Goal: Information Seeking & Learning: Learn about a topic

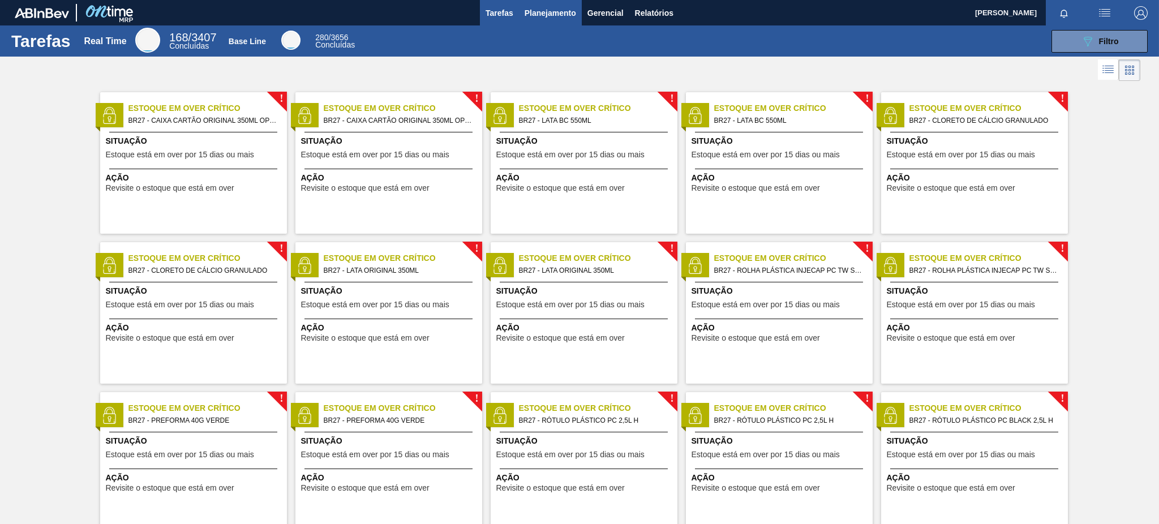
click at [566, 8] on span "Planejamento" at bounding box center [551, 13] width 52 height 14
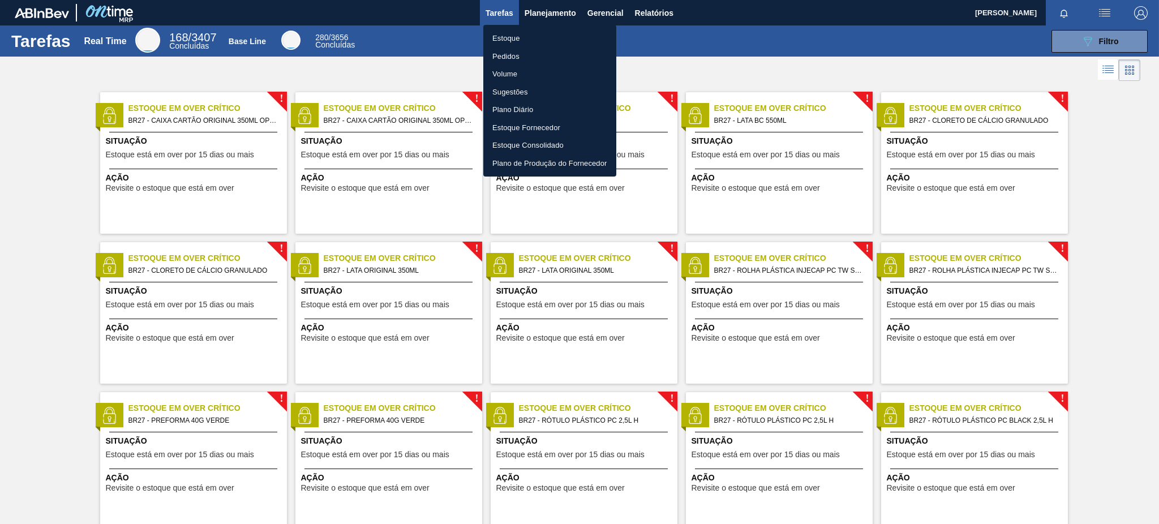
click at [563, 37] on li "Estoque" at bounding box center [549, 38] width 133 height 18
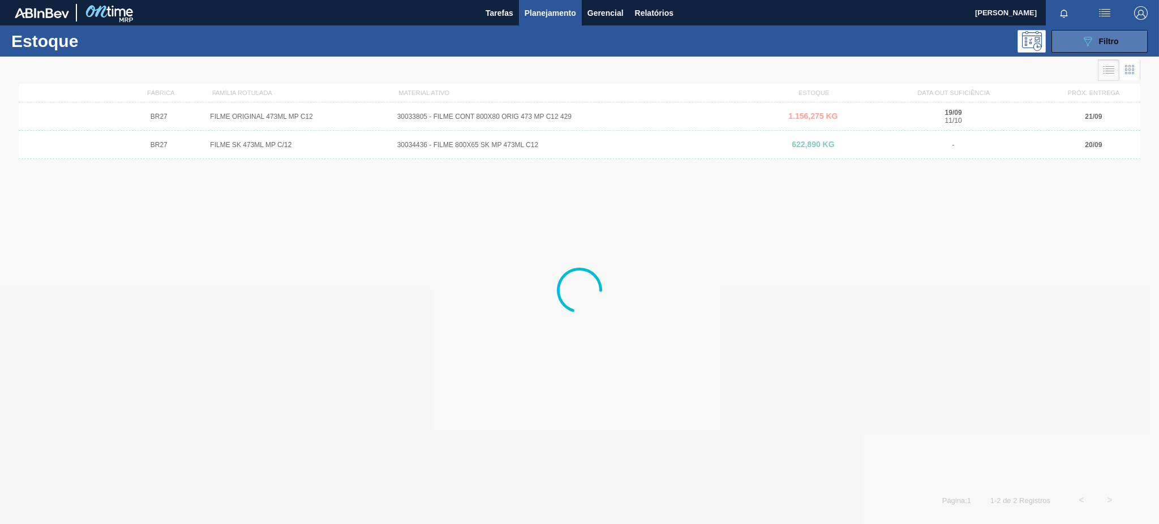
click at [1109, 46] on div "089F7B8B-B2A5-4AFE-B5C0-19BA573D28AC Filtro" at bounding box center [1100, 42] width 38 height 14
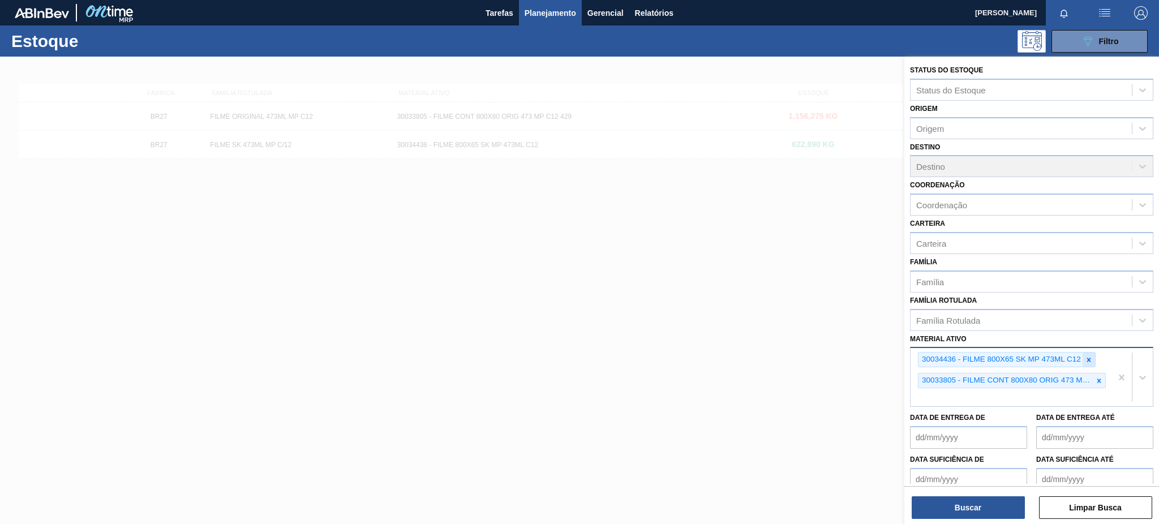
click at [1089, 356] on icon at bounding box center [1089, 360] width 8 height 8
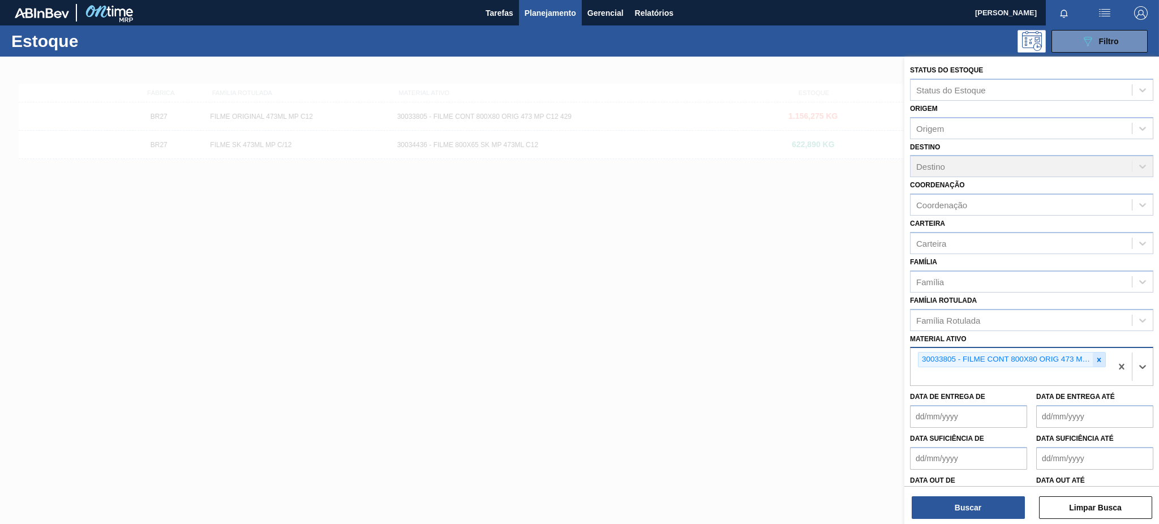
click at [1099, 358] on icon at bounding box center [1100, 360] width 4 height 4
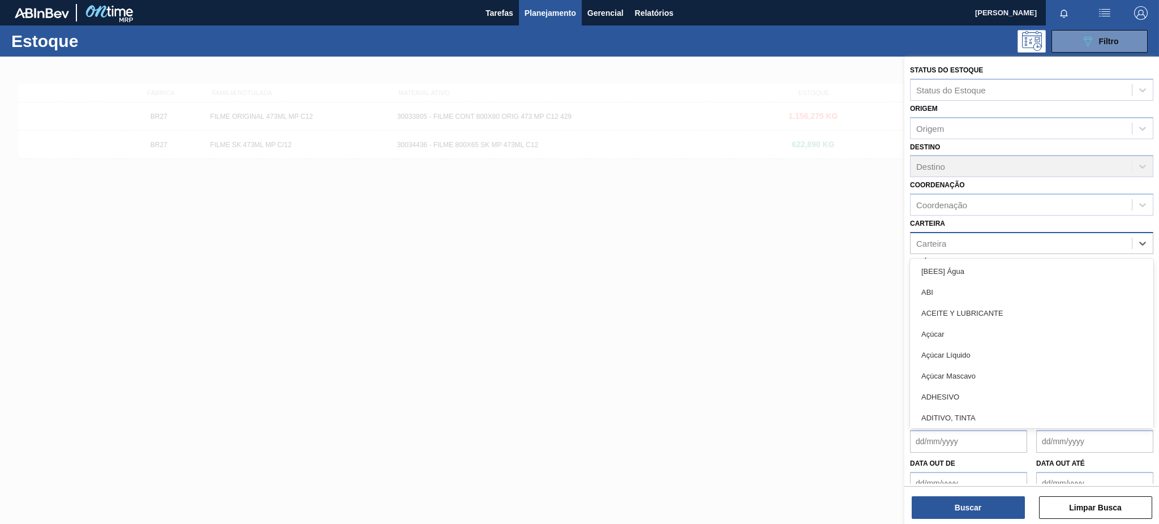
click at [945, 239] on div "Carteira" at bounding box center [931, 243] width 30 height 10
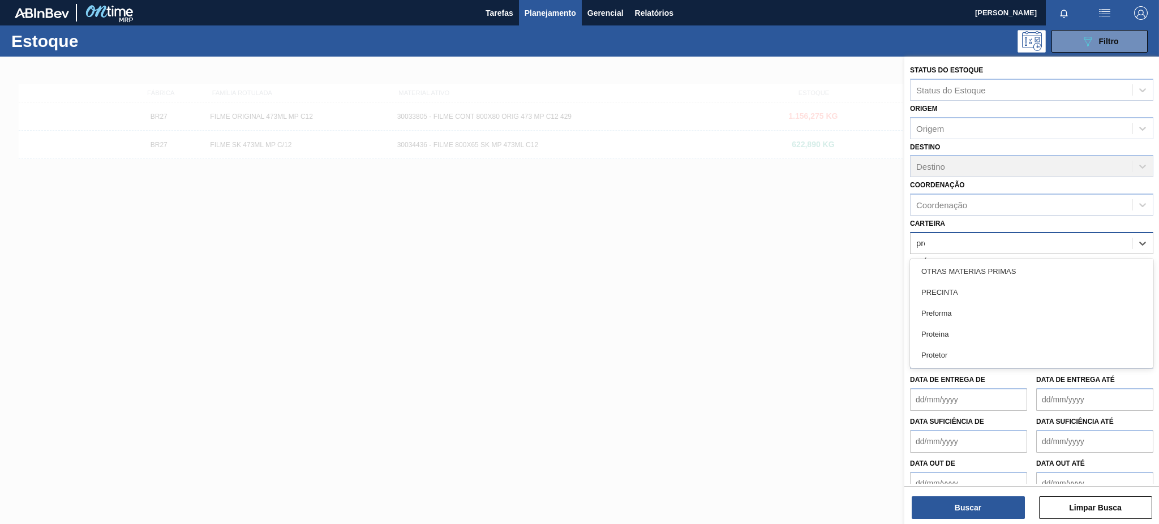
type input "pref"
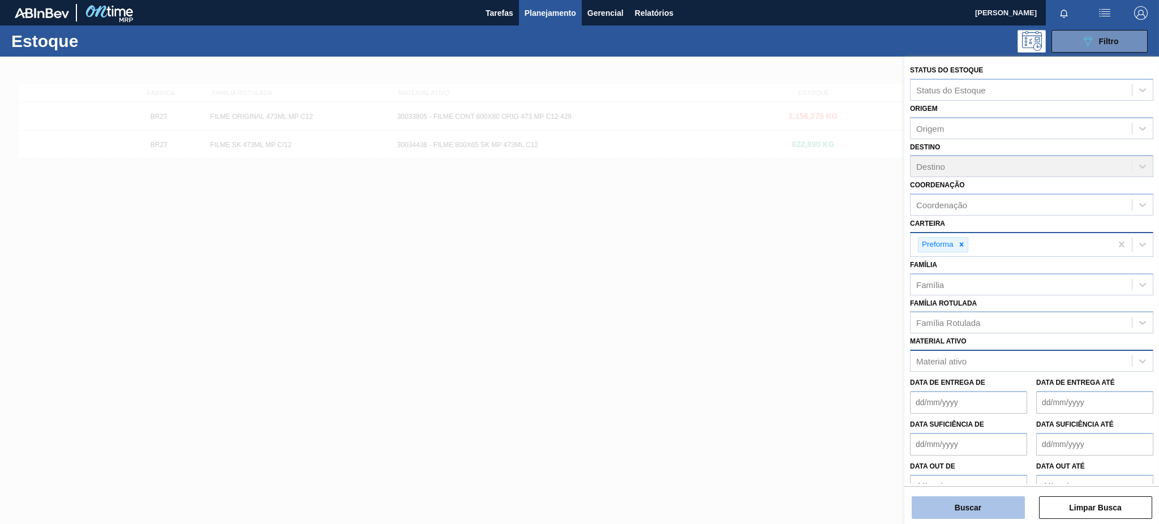
click at [1012, 511] on button "Buscar" at bounding box center [968, 507] width 113 height 23
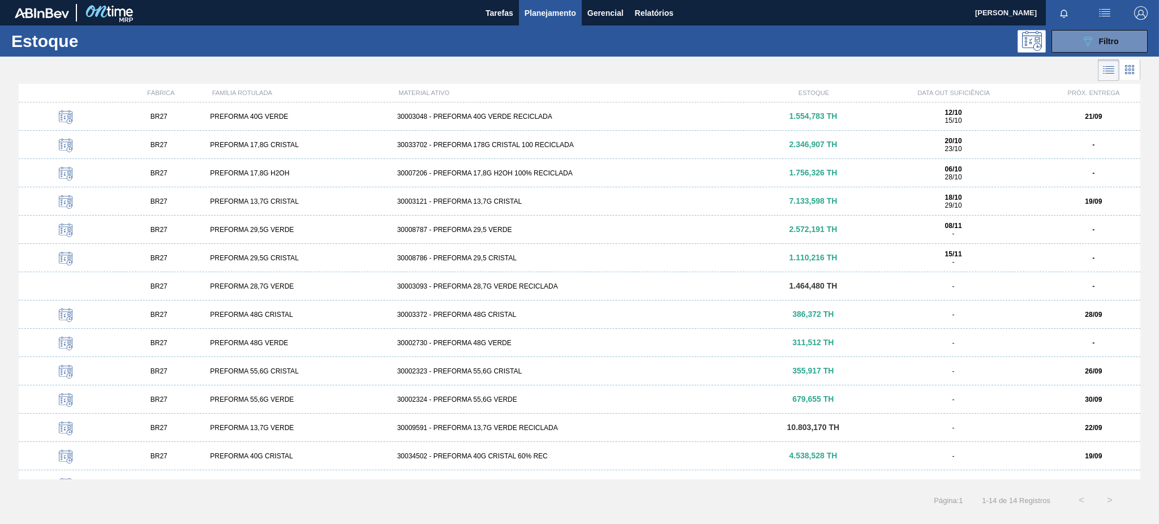
scroll to position [19, 0]
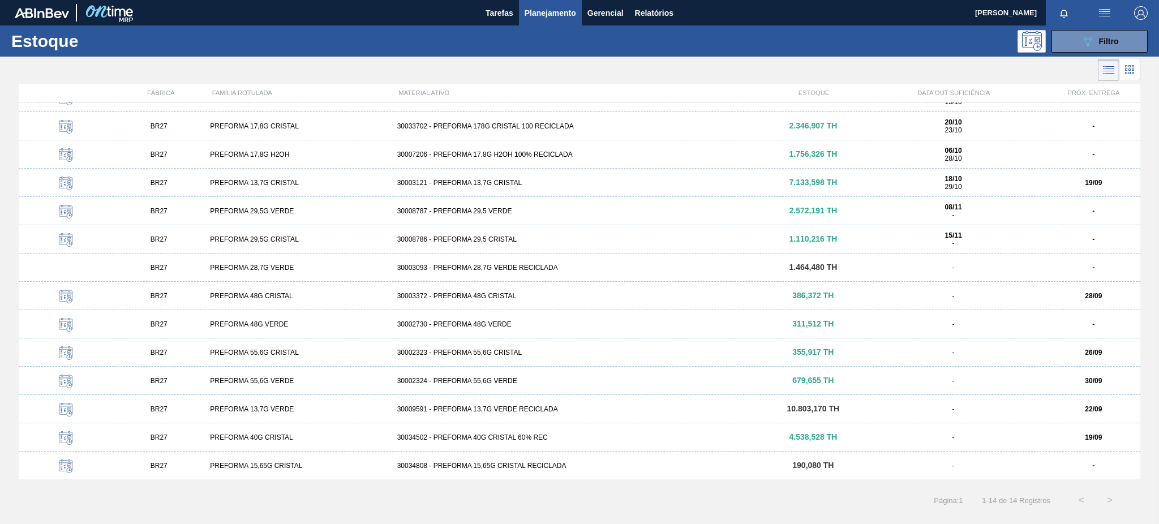
click at [577, 417] on div "BR27 PREFORMA 13,7G VERDE 30009591 - PREFORMA 13,7G VERDE RECICLADA 10.803,170 …" at bounding box center [580, 409] width 1122 height 28
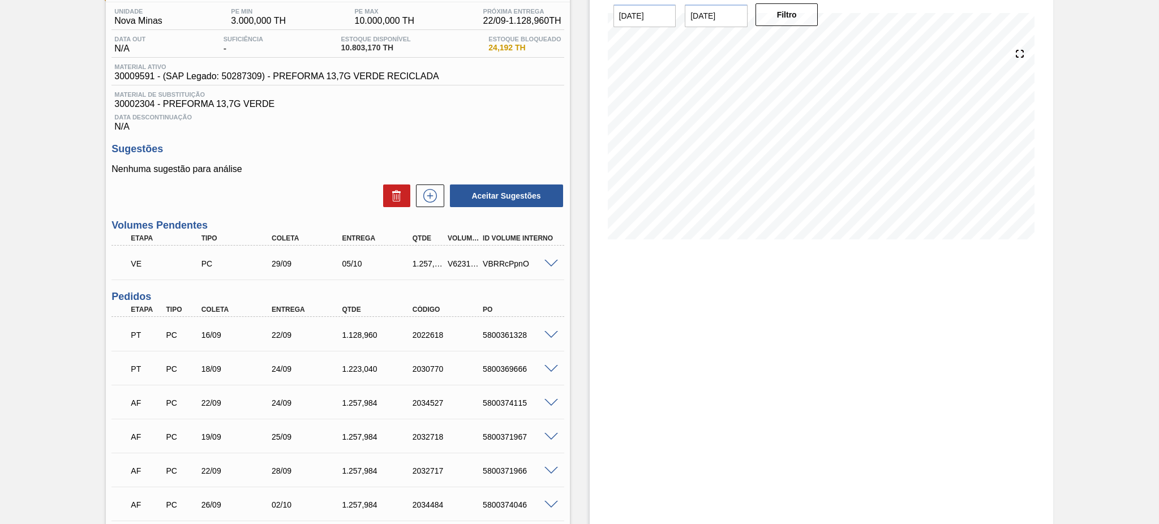
scroll to position [179, 0]
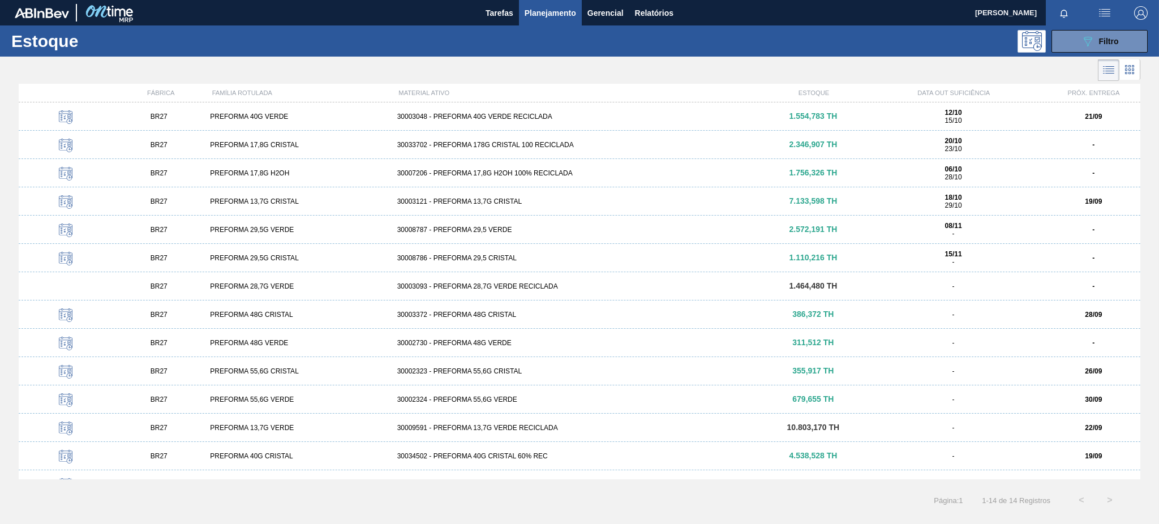
click at [558, 127] on div "BR27 PREFORMA 40G VERDE 30003048 - PREFORMA 40G VERDE RECICLADA 1.554,783 TH 12…" at bounding box center [580, 116] width 1122 height 28
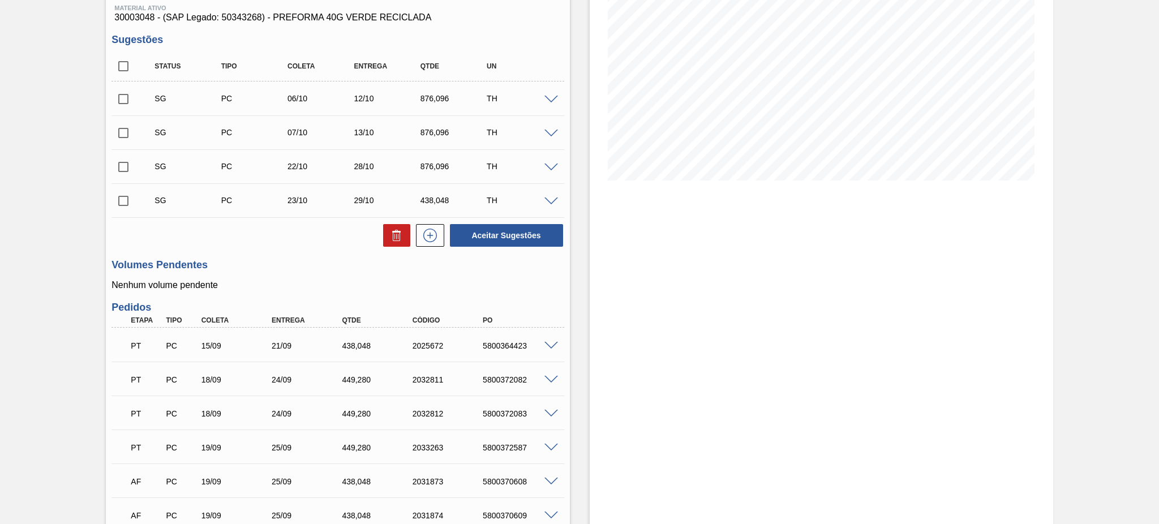
scroll to position [226, 0]
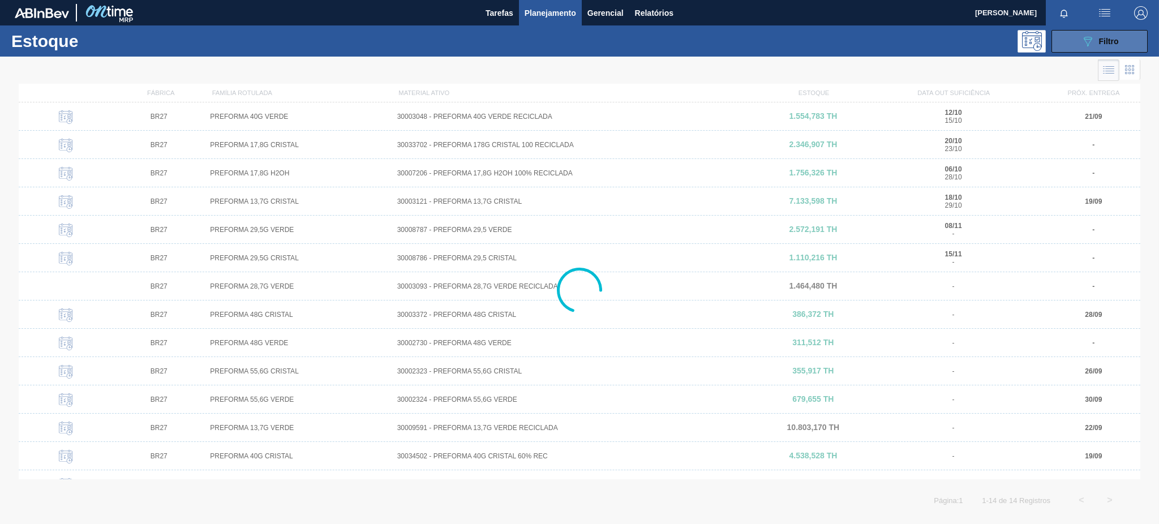
click at [1066, 50] on button "089F7B8B-B2A5-4AFE-B5C0-19BA573D28AC Filtro" at bounding box center [1100, 41] width 96 height 23
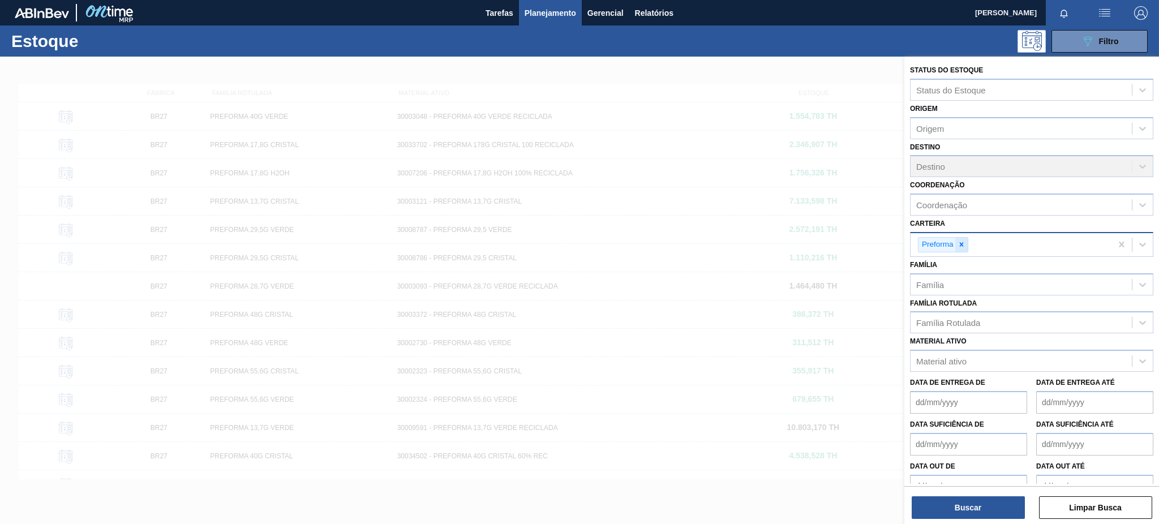
drag, startPoint x: 955, startPoint y: 250, endPoint x: 957, endPoint y: 243, distance: 7.7
click at [955, 248] on div "Preforma" at bounding box center [1011, 244] width 201 height 23
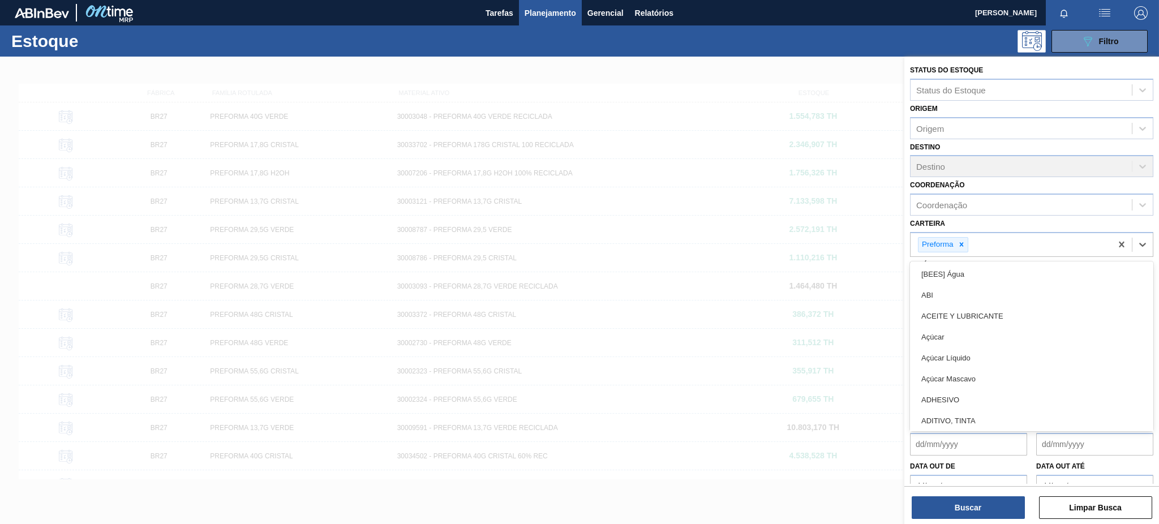
click at [958, 242] on icon at bounding box center [962, 245] width 8 height 8
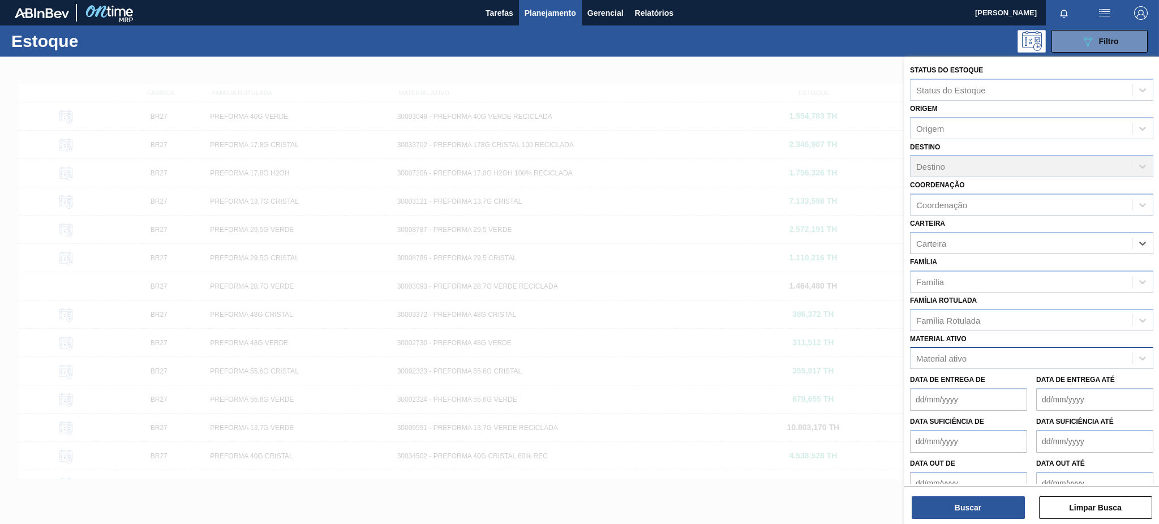
click at [983, 350] on div "Material ativo" at bounding box center [1021, 358] width 221 height 16
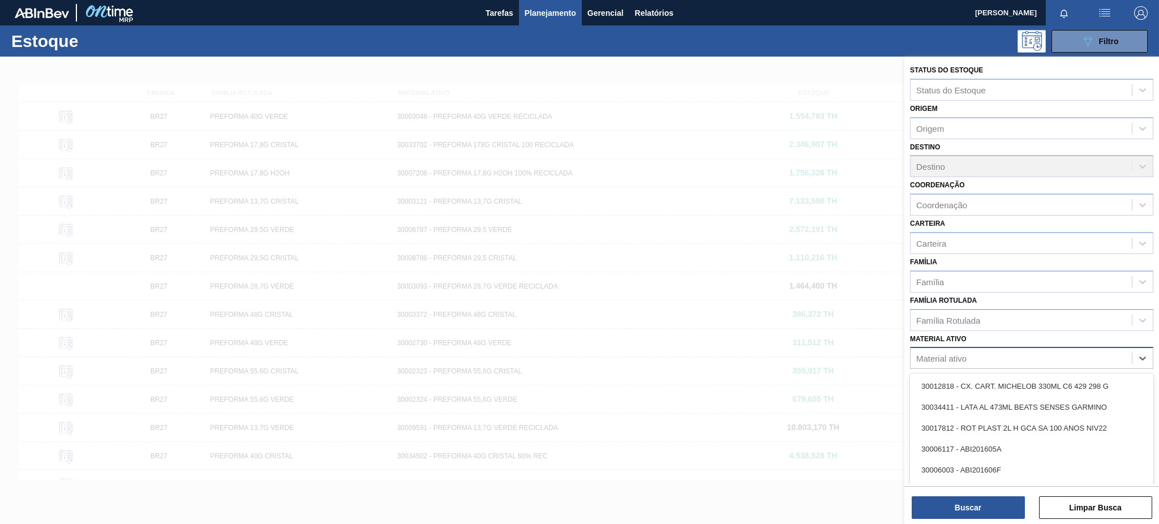
paste ativo "20002048"
type ativo "20002048"
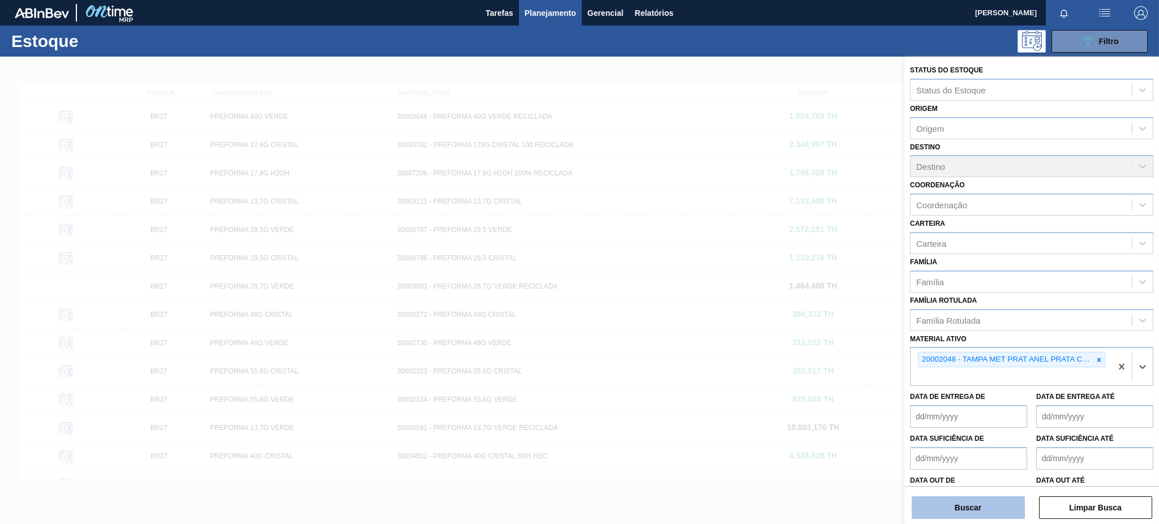
click at [965, 509] on button "Buscar" at bounding box center [968, 507] width 113 height 23
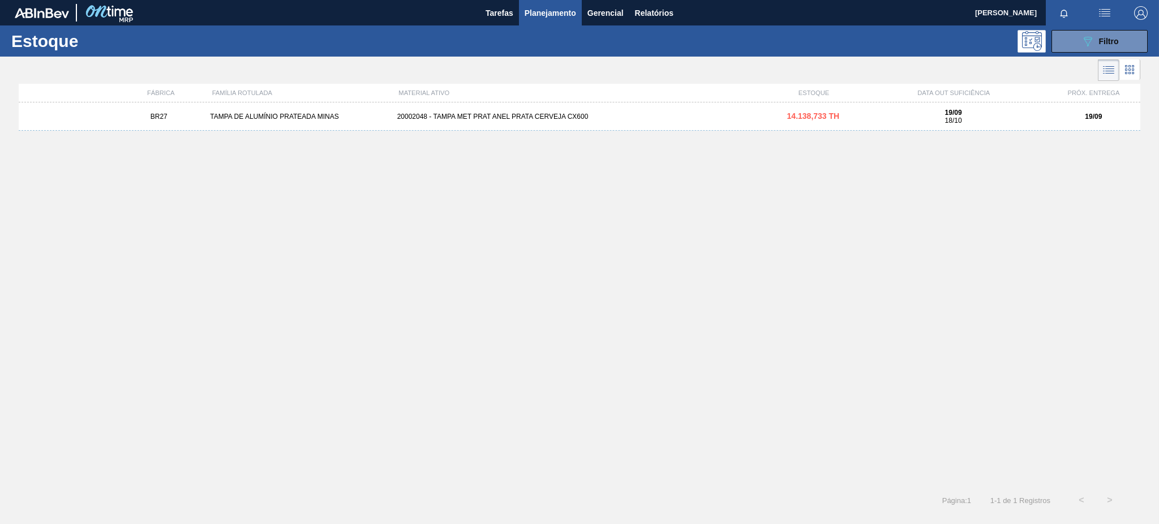
click at [1056, 109] on div "BR27 TAMPA DE ALUMÍNIO PRATEADA MINAS 20002048 - [GEOGRAPHIC_DATA] MET PRAT ANE…" at bounding box center [580, 116] width 1122 height 28
